Goal: Information Seeking & Learning: Learn about a topic

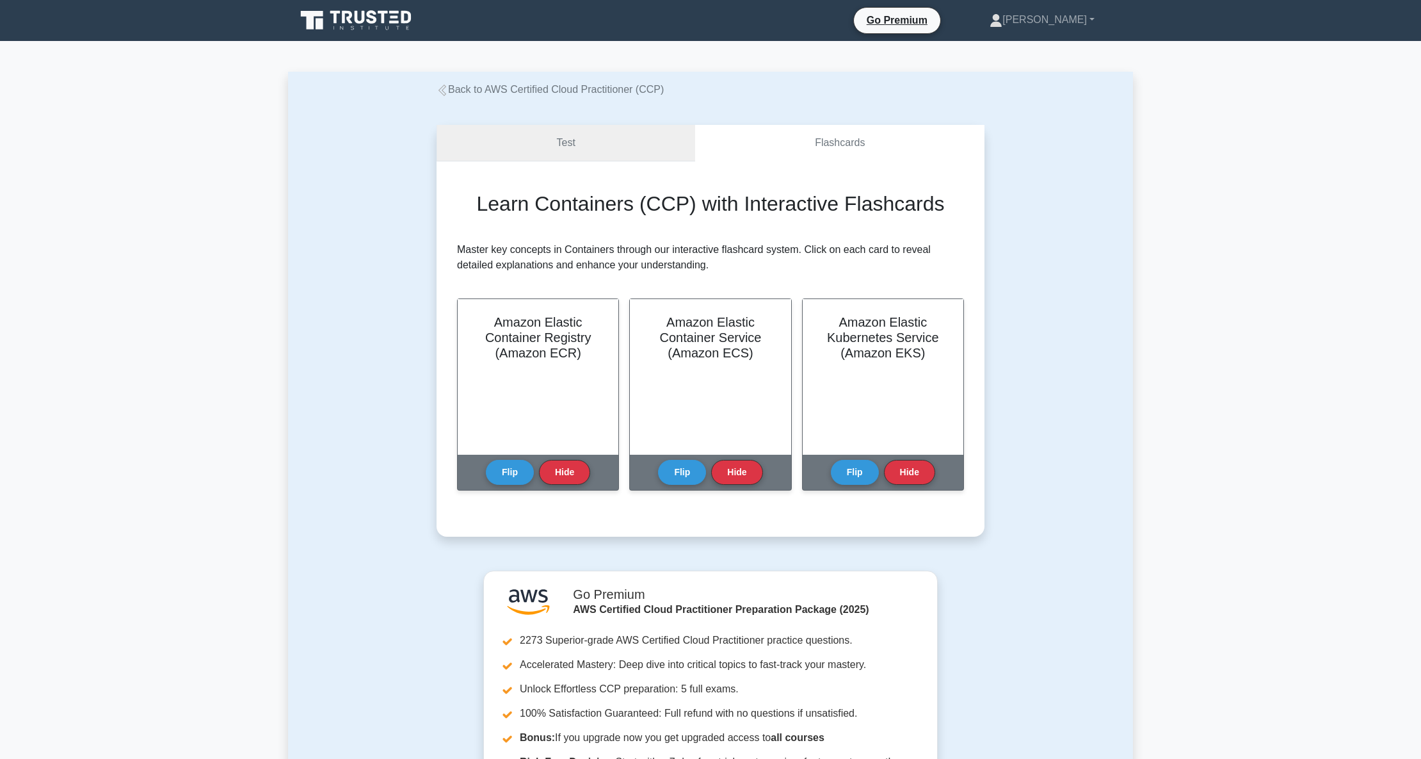
click at [560, 152] on link "Test" at bounding box center [566, 143] width 259 height 36
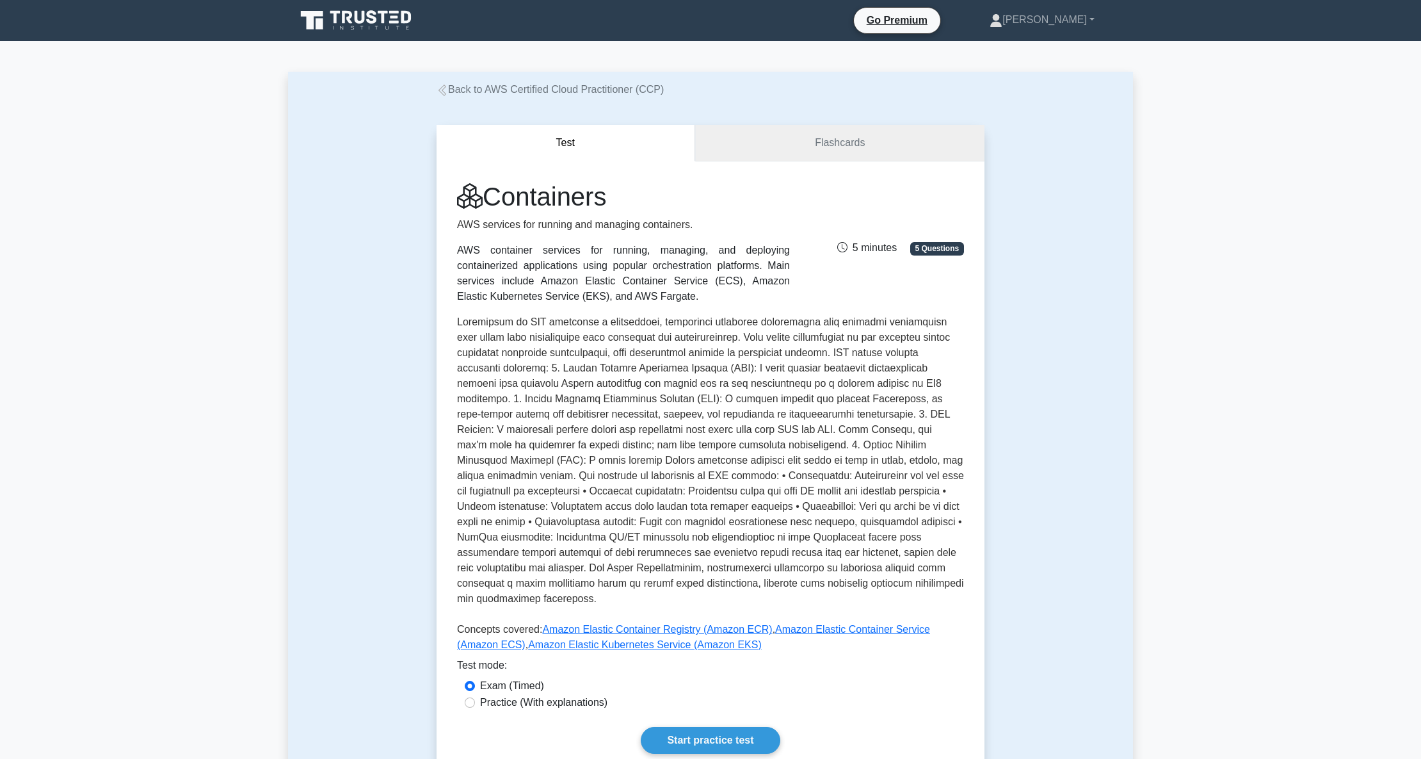
click at [864, 136] on link "Flashcards" at bounding box center [839, 143] width 289 height 36
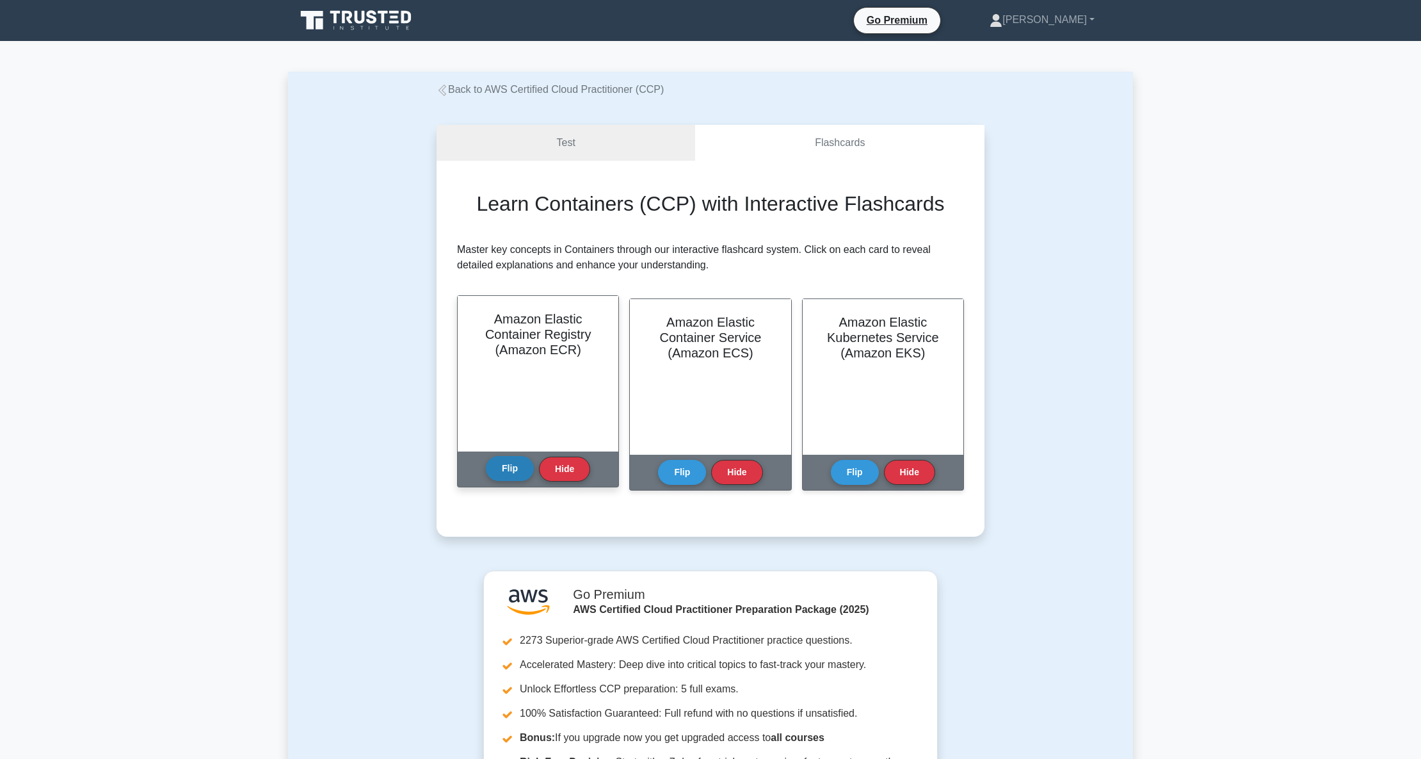
click at [499, 471] on button "Flip" at bounding box center [510, 468] width 48 height 25
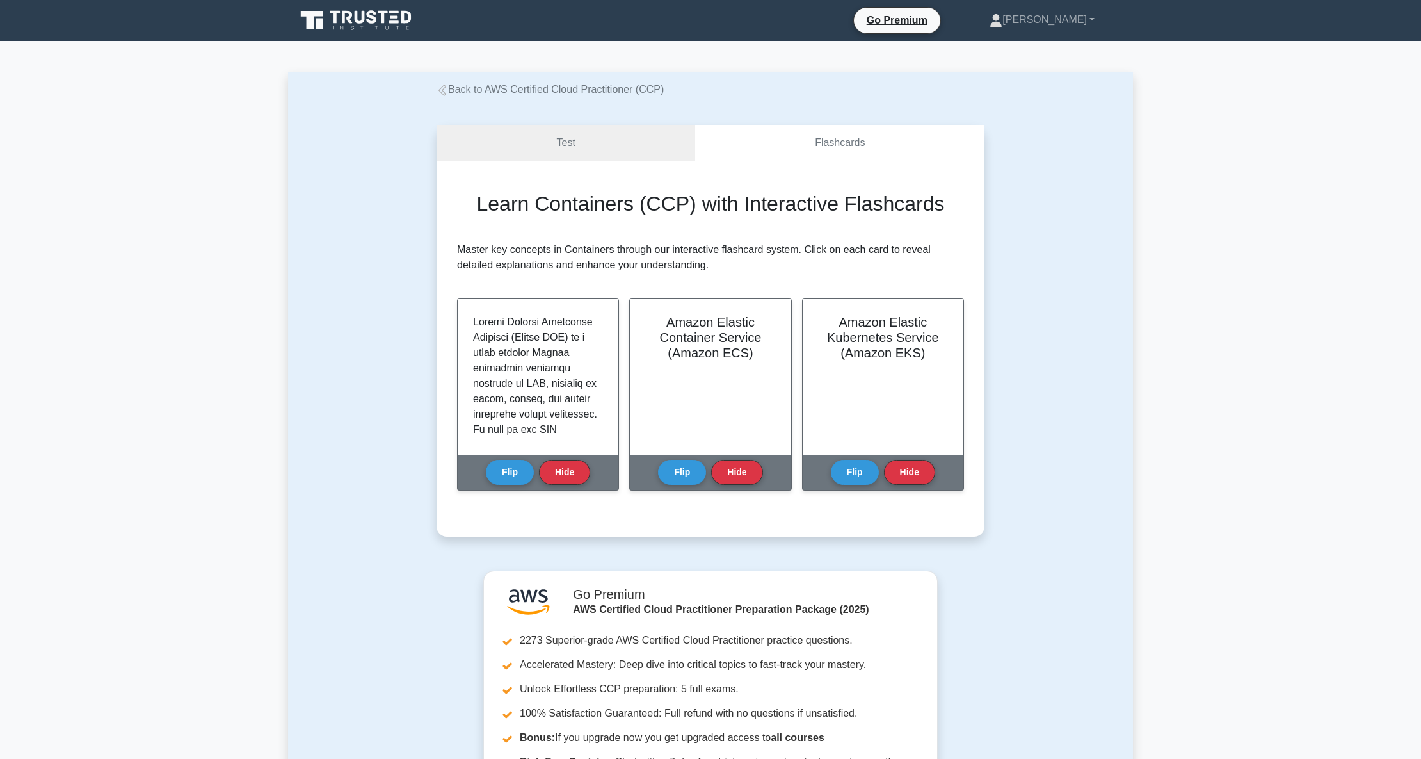
click at [590, 144] on link "Test" at bounding box center [566, 143] width 259 height 36
